Goal: Information Seeking & Learning: Compare options

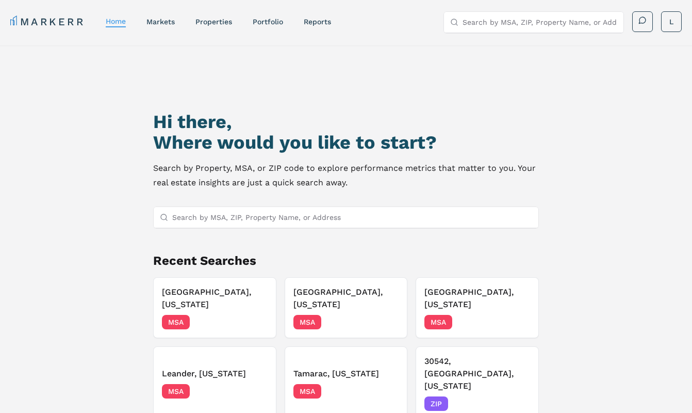
click at [252, 215] on input "Search by MSA, ZIP, Property Name, or Address" at bounding box center [352, 217] width 360 height 21
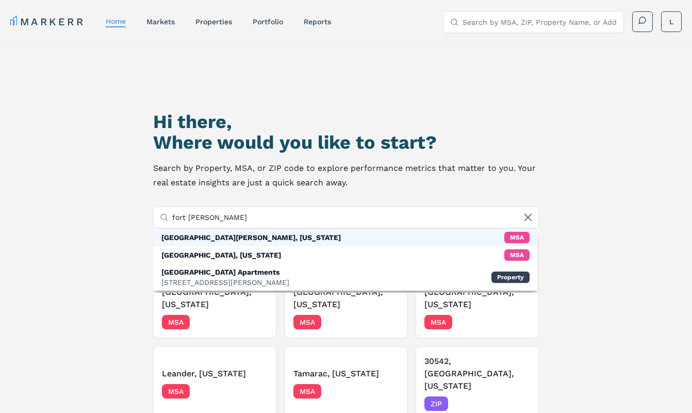
type input "fort [PERSON_NAME]"
click at [245, 238] on div "[GEOGRAPHIC_DATA][PERSON_NAME], [US_STATE] MSA" at bounding box center [345, 237] width 384 height 18
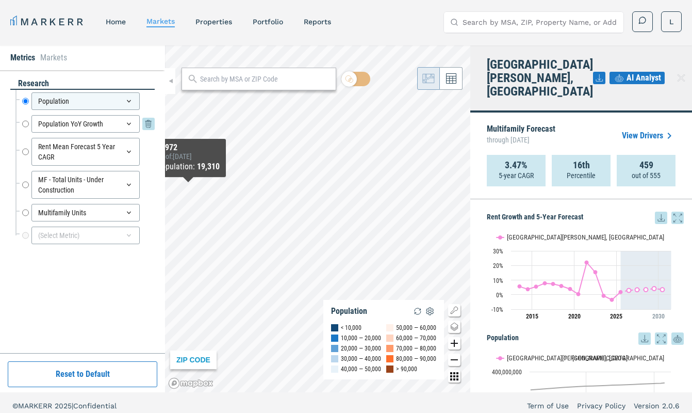
click at [25, 123] on input "Population YoY Growth" at bounding box center [25, 124] width 7 height 18
radio input "false"
radio input "true"
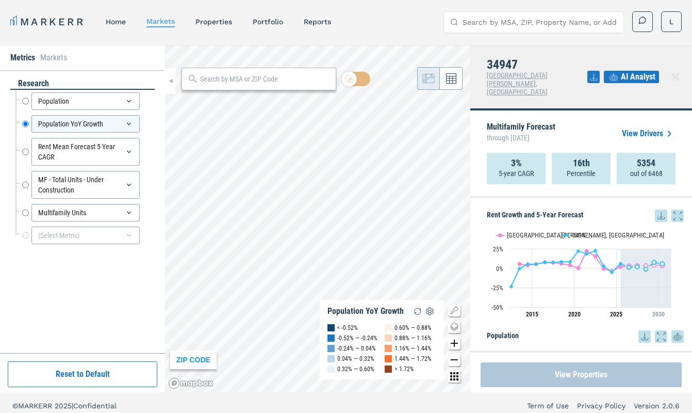
click at [598, 371] on button "View Properties" at bounding box center [581, 374] width 201 height 25
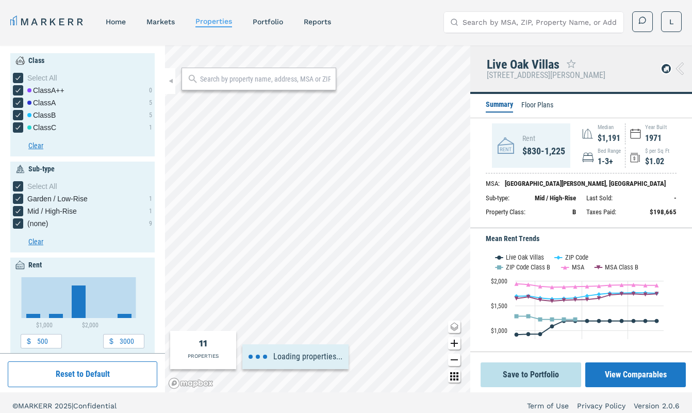
type input "1600"
type input "2000"
type input "1.6"
type input "2.4"
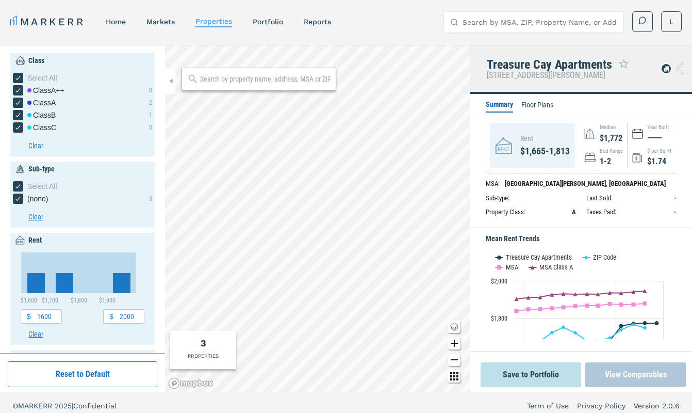
click at [619, 377] on button "View Comparables" at bounding box center [635, 374] width 101 height 25
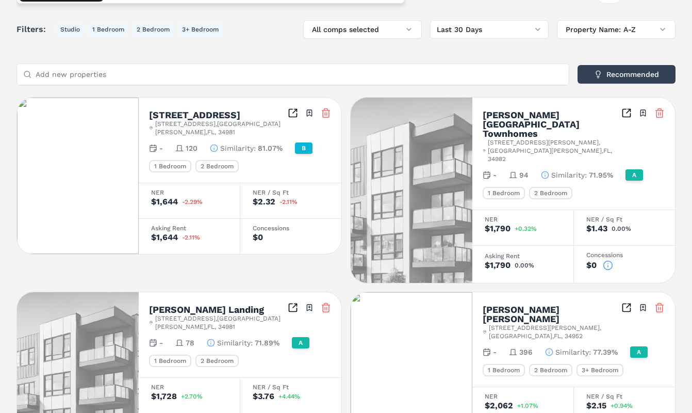
scroll to position [178, 0]
click at [325, 113] on line at bounding box center [325, 114] width 0 height 3
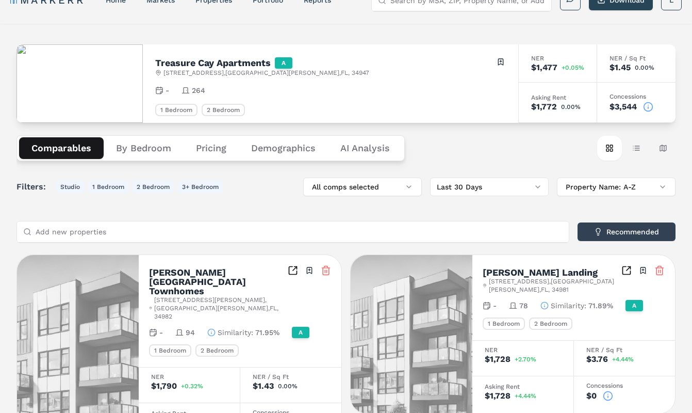
scroll to position [20, 0]
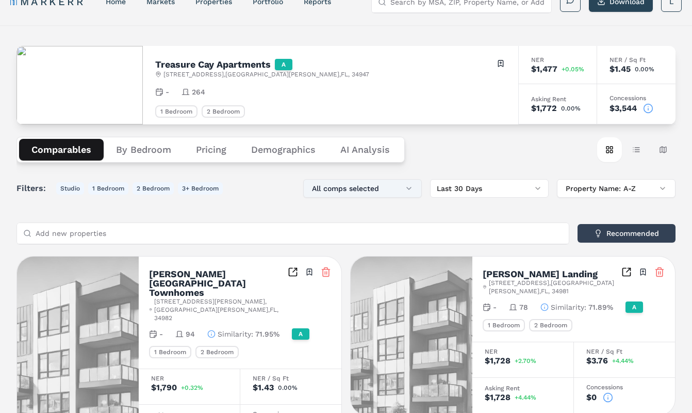
click at [404, 183] on button "All comps selected" at bounding box center [362, 188] width 119 height 19
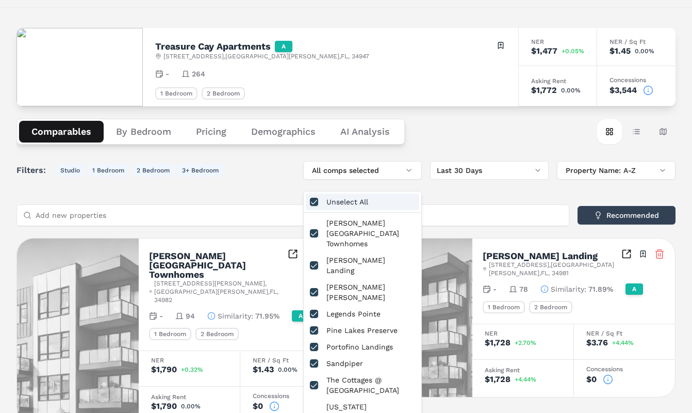
scroll to position [42, 0]
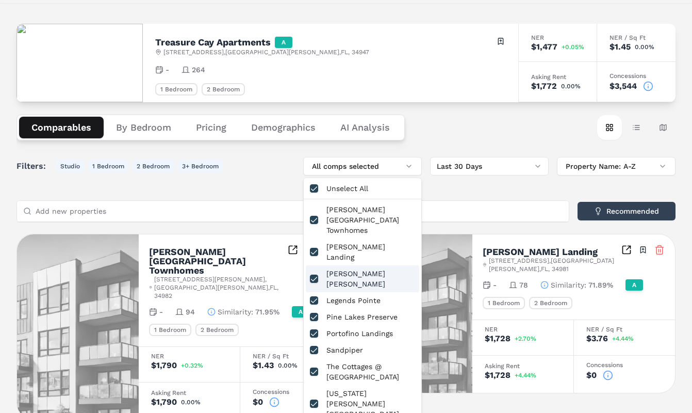
click at [312, 274] on button "button" at bounding box center [314, 278] width 8 height 8
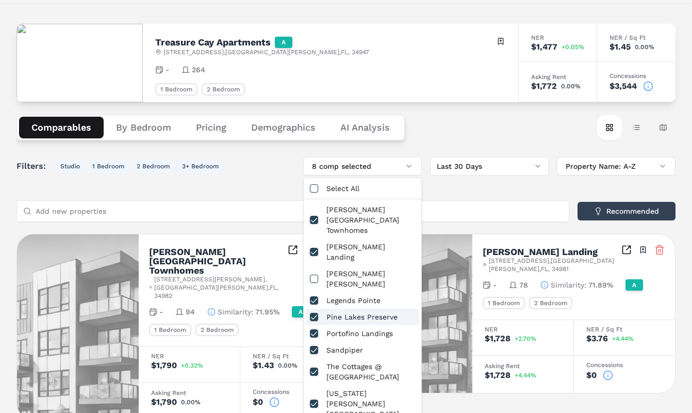
click at [314, 313] on button "button" at bounding box center [314, 317] width 8 height 8
click at [315, 346] on button "button" at bounding box center [314, 350] width 8 height 8
click at [410, 166] on button "6 comp selected" at bounding box center [362, 166] width 119 height 19
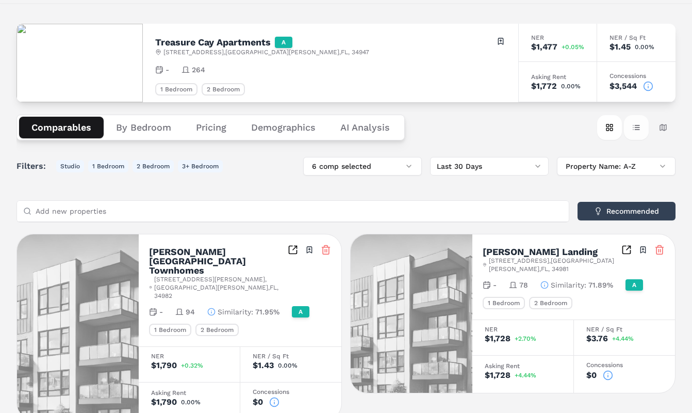
click at [634, 125] on button "Table view" at bounding box center [636, 127] width 25 height 25
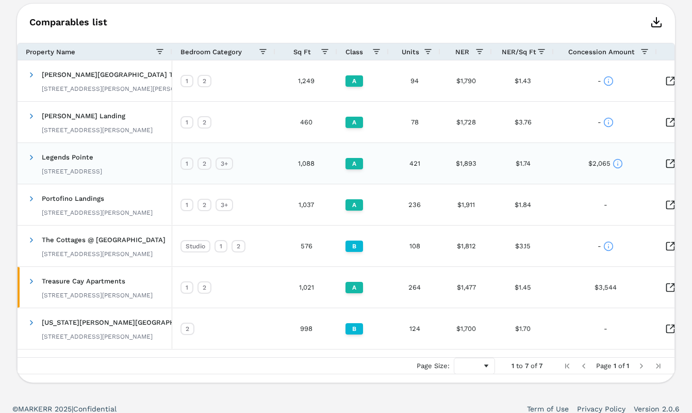
scroll to position [282, 0]
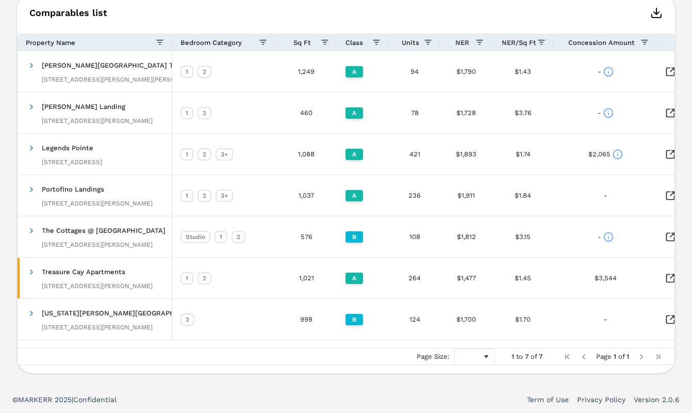
click at [657, 14] on icon "button" at bounding box center [656, 13] width 12 height 12
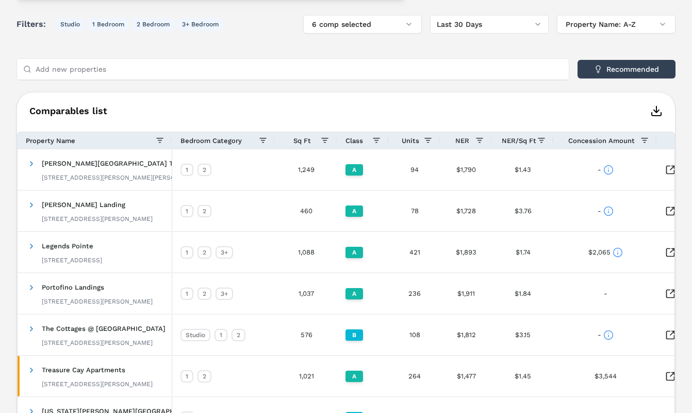
scroll to position [183, 0]
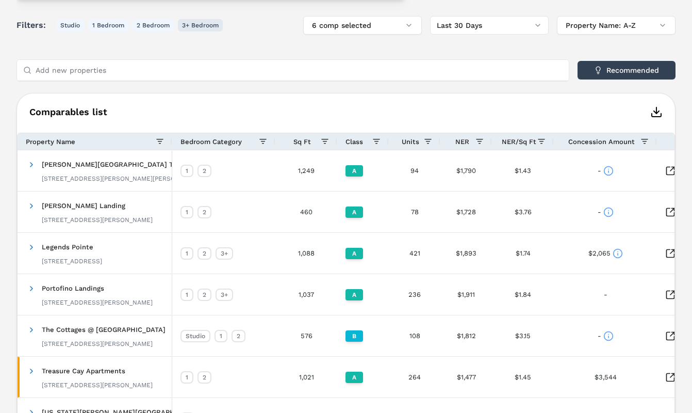
click at [205, 25] on button "3+ Bedroom" at bounding box center [200, 25] width 45 height 12
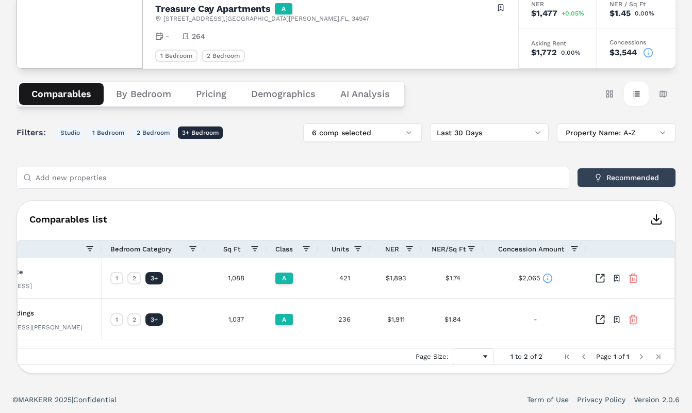
scroll to position [0, 76]
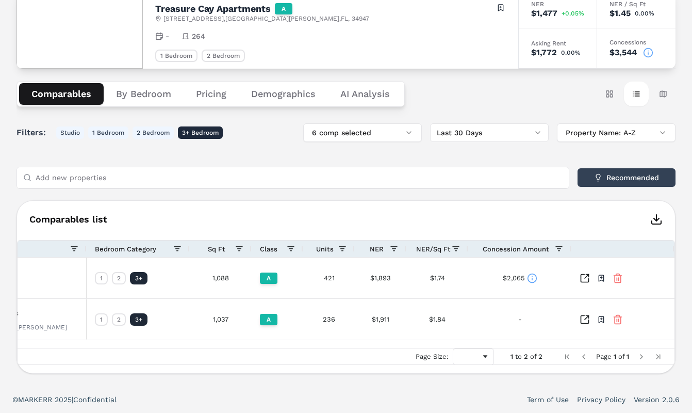
click at [149, 99] on button "By Bedroom" at bounding box center [144, 94] width 80 height 22
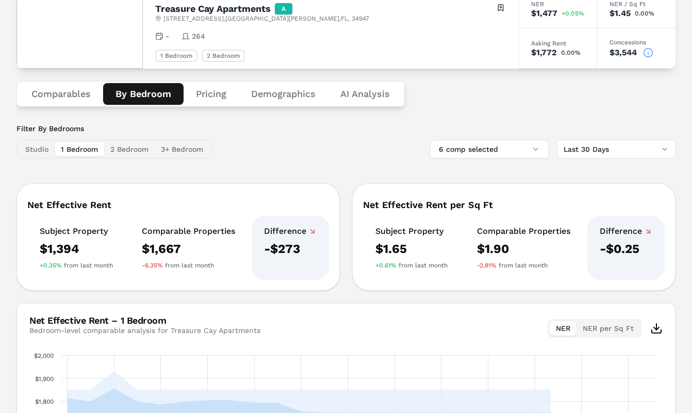
click at [190, 148] on button "3+ Bedroom" at bounding box center [182, 149] width 55 height 14
